Goal: Task Accomplishment & Management: Complete application form

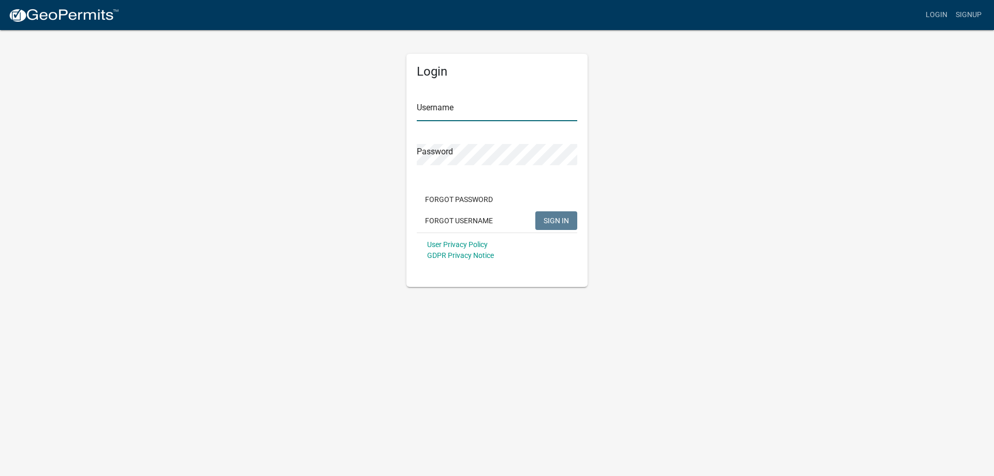
type input "KRM IPM"
click at [550, 216] on span "SIGN IN" at bounding box center [556, 220] width 25 height 8
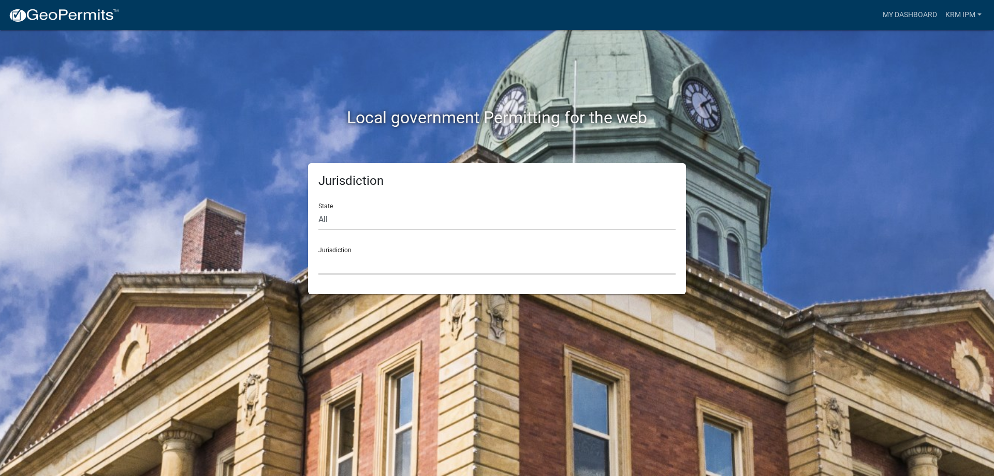
click at [356, 267] on select "[GEOGRAPHIC_DATA], [US_STATE] [GEOGRAPHIC_DATA], [US_STATE][PERSON_NAME][GEOGRA…" at bounding box center [497, 263] width 357 height 21
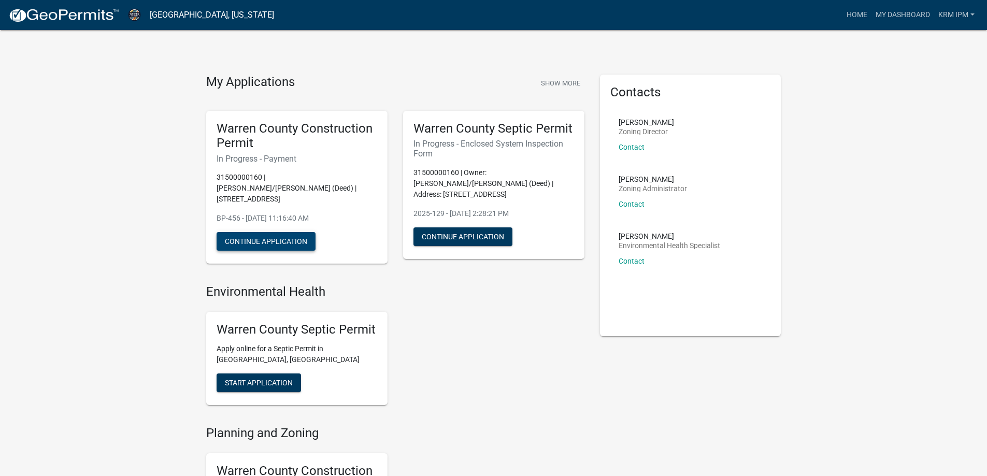
click at [299, 232] on button "Continue Application" at bounding box center [265, 241] width 99 height 19
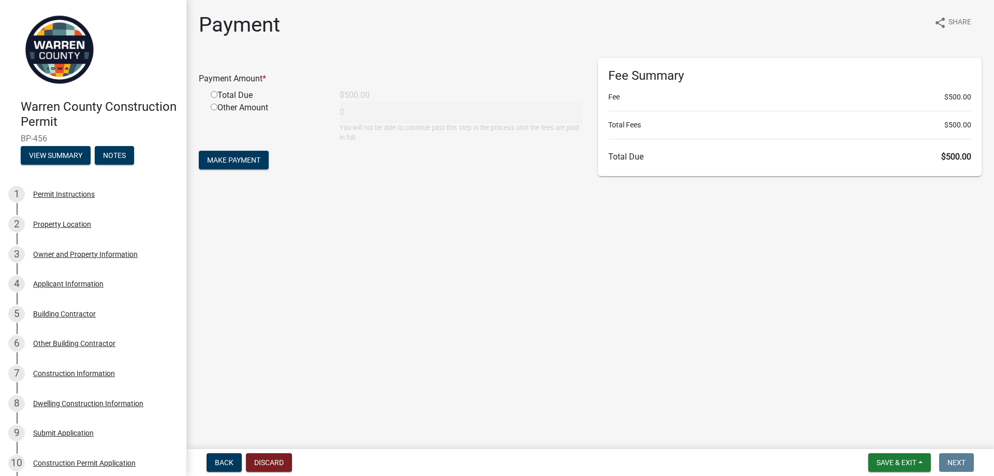
click at [214, 94] on input "radio" at bounding box center [214, 94] width 7 height 7
radio input "true"
type input "500"
click at [244, 154] on button "Make Payment" at bounding box center [234, 160] width 70 height 19
